Goal: Find specific page/section: Find specific page/section

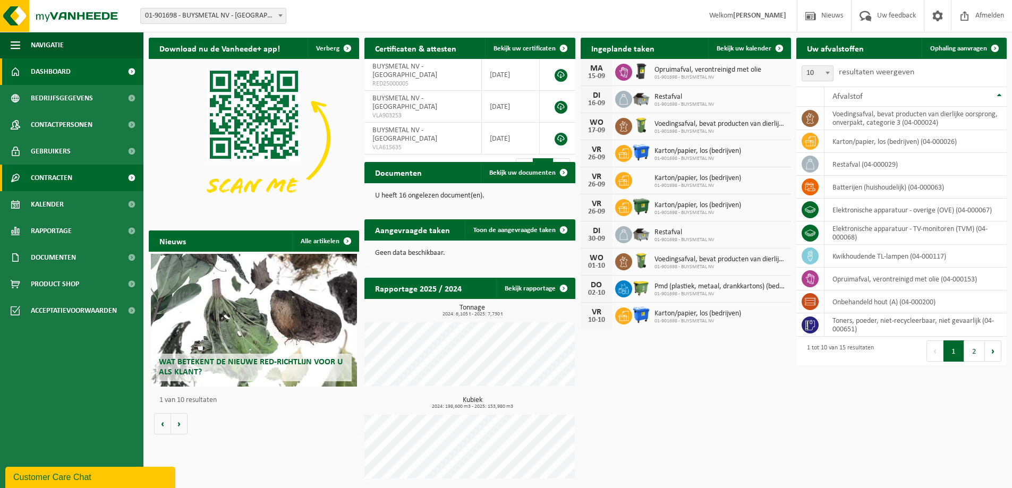
click at [53, 177] on span "Contracten" at bounding box center [51, 178] width 41 height 27
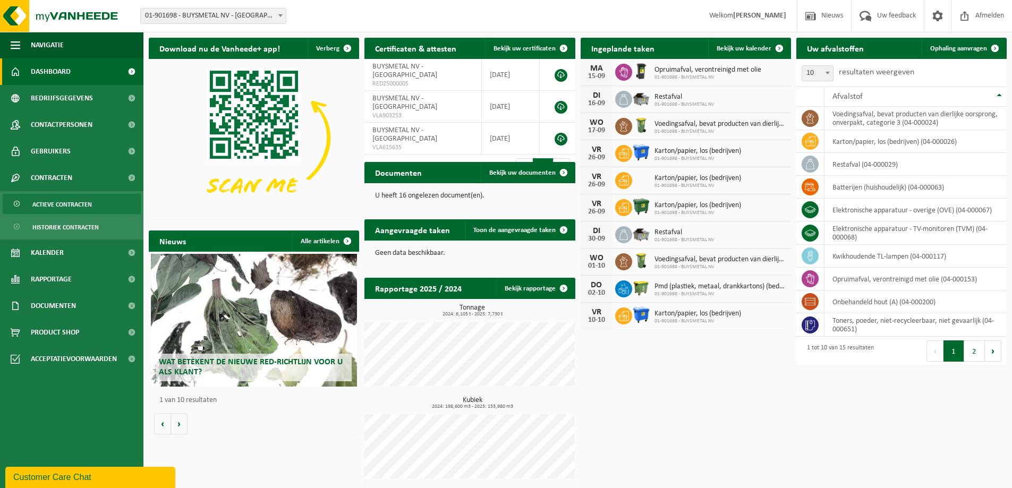
click at [57, 203] on span "Actieve contracten" at bounding box center [62, 204] width 60 height 20
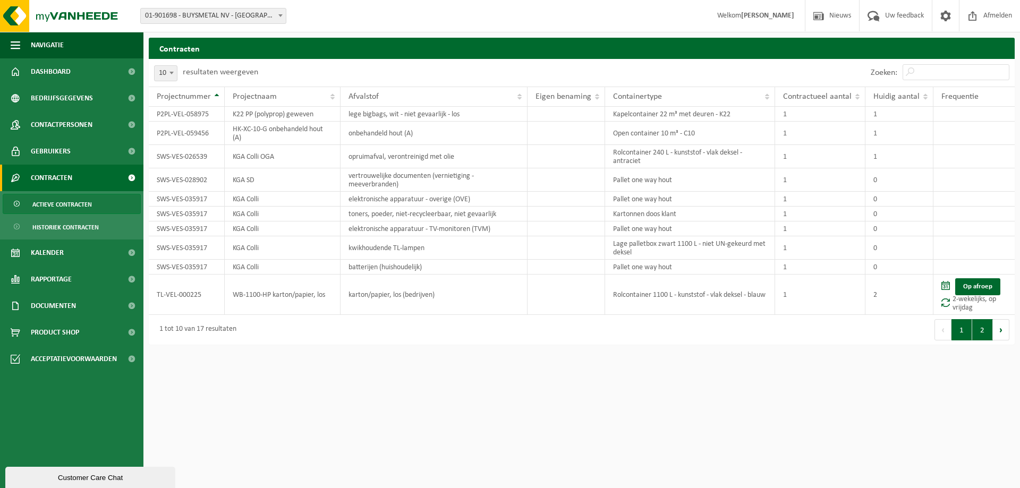
click at [975, 325] on button "2" at bounding box center [982, 329] width 21 height 21
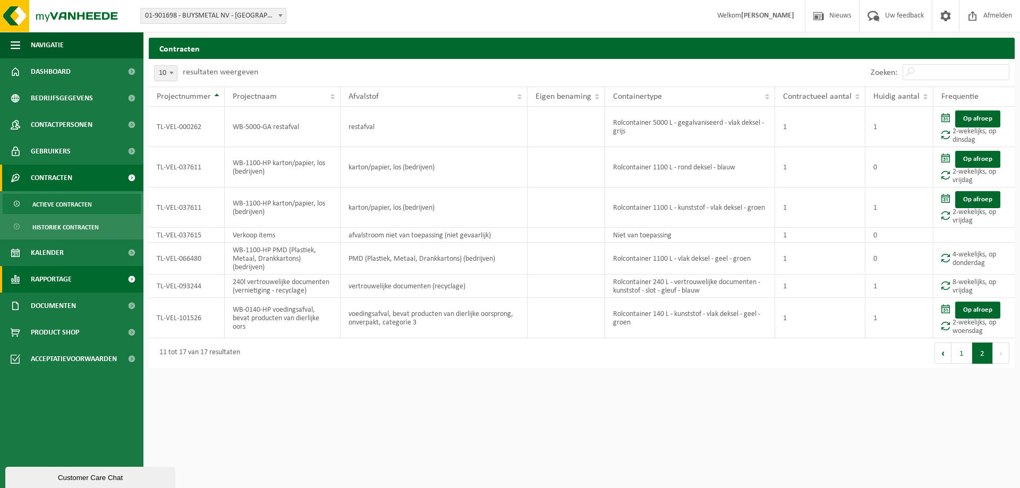
click at [48, 276] on span "Rapportage" at bounding box center [51, 279] width 41 height 27
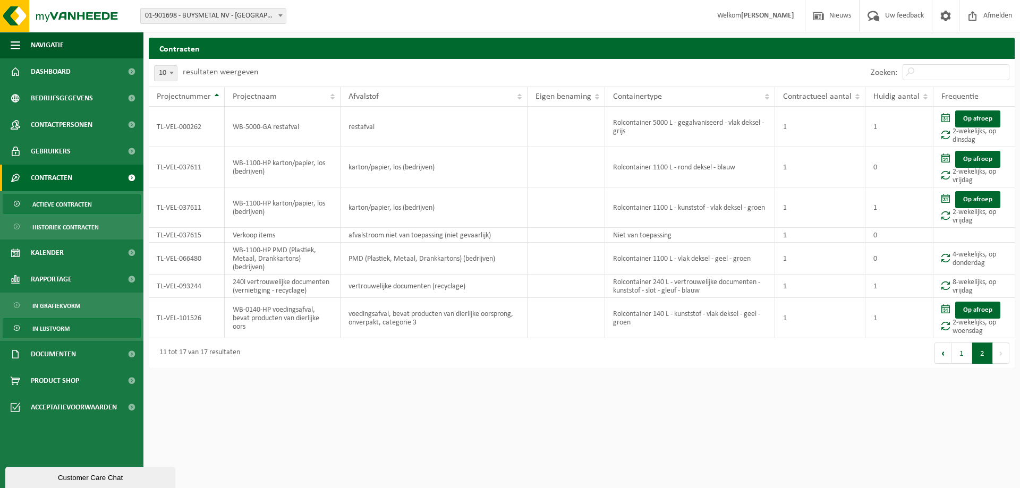
click at [52, 326] on span "In lijstvorm" at bounding box center [50, 329] width 37 height 20
